Goal: Task Accomplishment & Management: Manage account settings

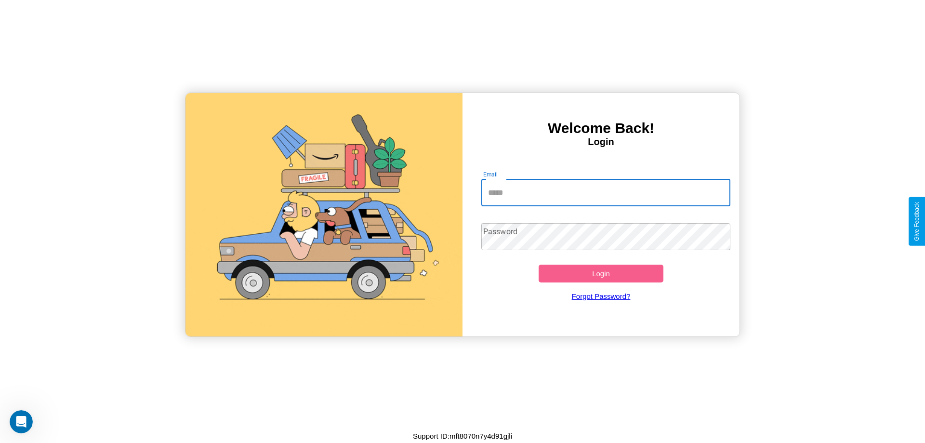
click at [605, 192] on input "Email" at bounding box center [605, 192] width 249 height 27
type input "**********"
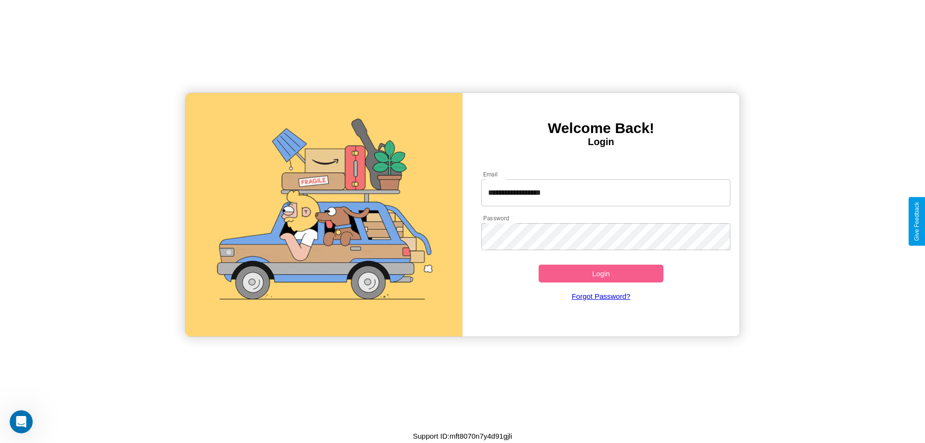
click at [600, 273] on button "Login" at bounding box center [600, 273] width 125 height 18
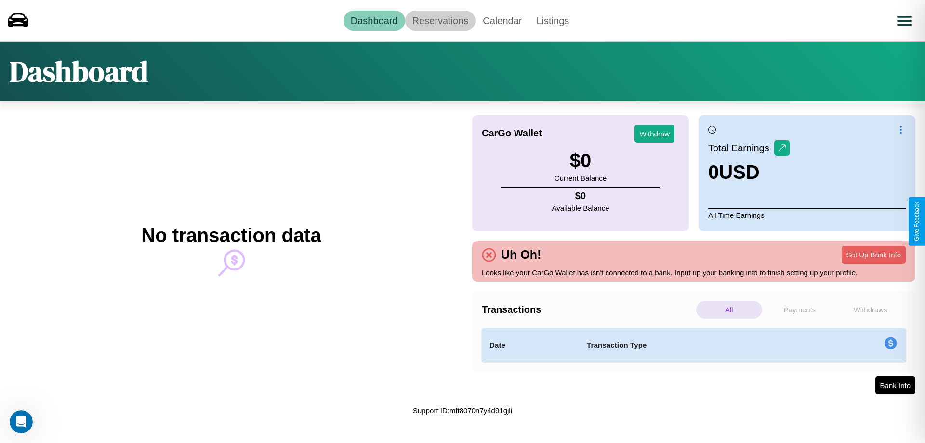
click at [440, 20] on link "Reservations" at bounding box center [440, 21] width 71 height 20
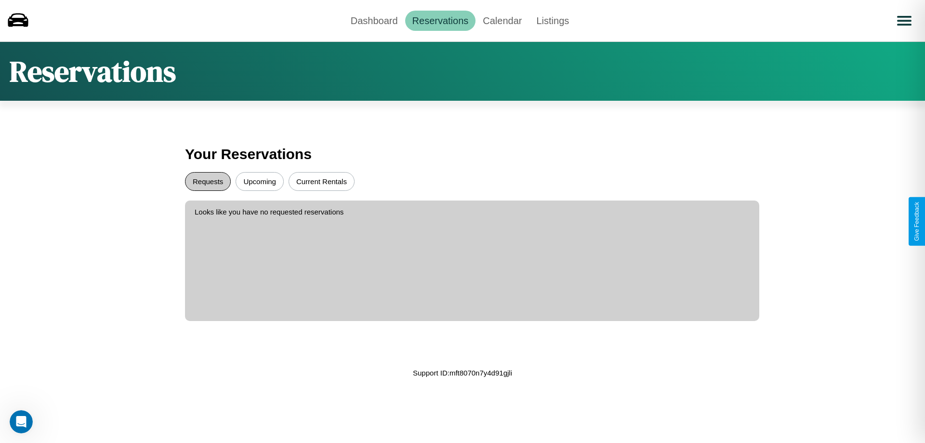
click at [208, 181] on button "Requests" at bounding box center [208, 181] width 46 height 19
click at [260, 181] on button "Upcoming" at bounding box center [259, 181] width 48 height 19
click at [374, 20] on link "Dashboard" at bounding box center [374, 21] width 62 height 20
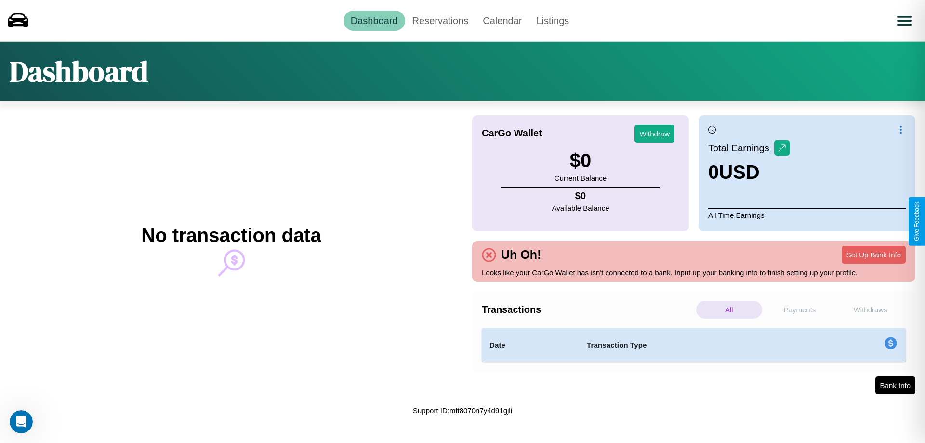
click at [799, 309] on p "Payments" at bounding box center [800, 309] width 66 height 18
click at [870, 309] on p "Withdraws" at bounding box center [870, 309] width 66 height 18
click at [729, 309] on p "All" at bounding box center [729, 309] width 66 height 18
